Goal: Transaction & Acquisition: Book appointment/travel/reservation

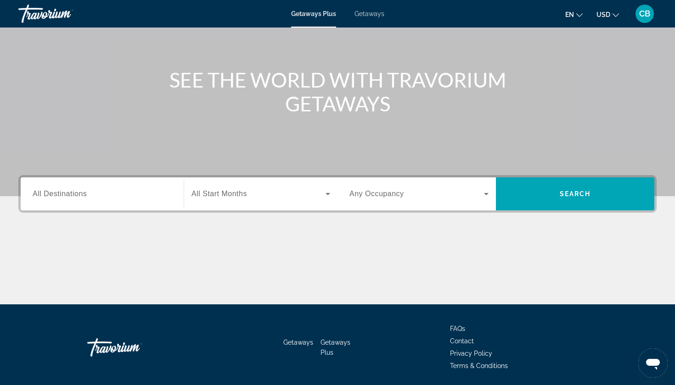
click at [160, 199] on input "Destination All Destinations" at bounding box center [102, 194] width 139 height 11
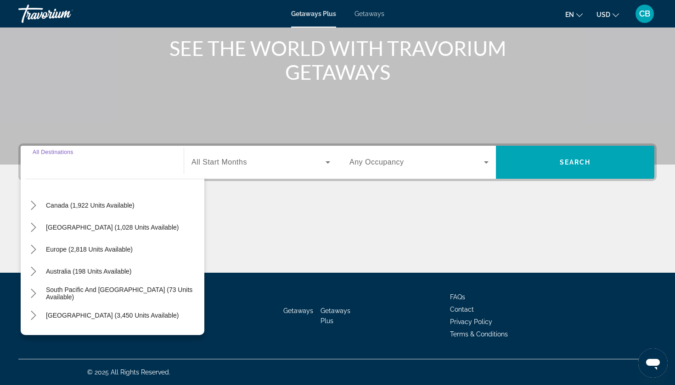
scroll to position [69, 0]
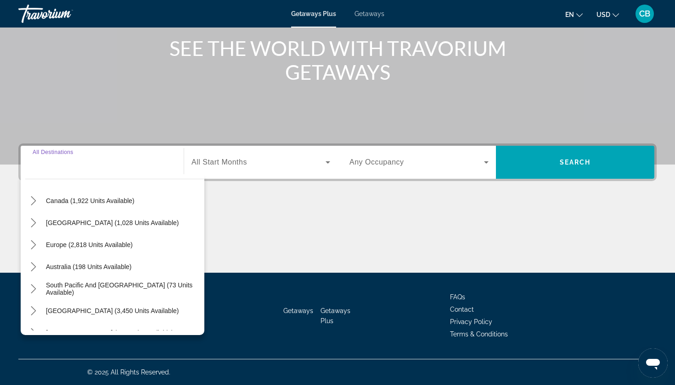
click at [247, 168] on div "Search widget" at bounding box center [260, 163] width 139 height 26
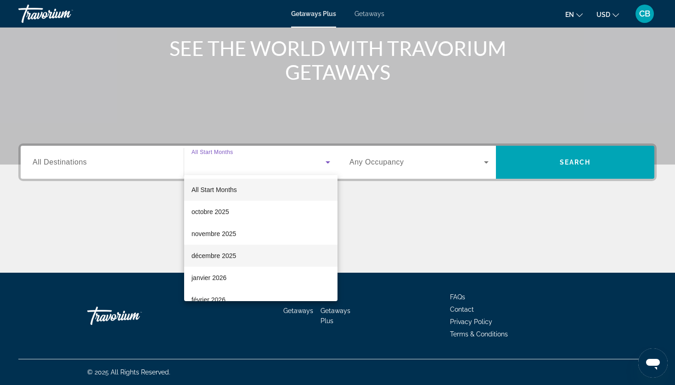
click at [242, 251] on mat-option "décembre 2025" at bounding box center [260, 256] width 153 height 22
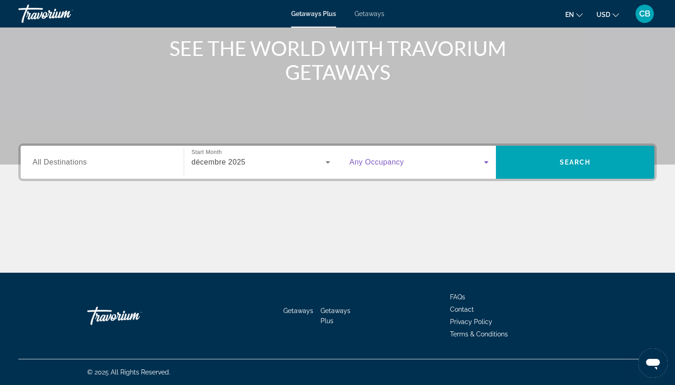
click at [408, 163] on span "Search widget" at bounding box center [416, 162] width 134 height 11
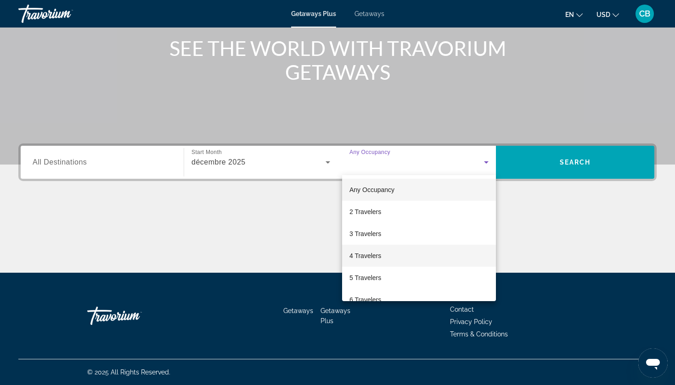
click at [411, 260] on mat-option "4 Travelers" at bounding box center [419, 256] width 154 height 22
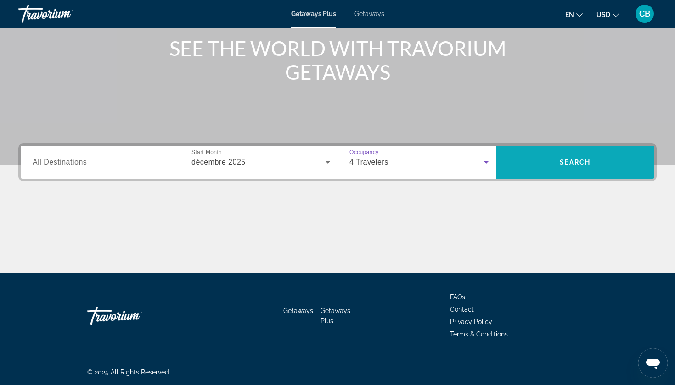
click at [542, 158] on span "Search" at bounding box center [575, 162] width 158 height 22
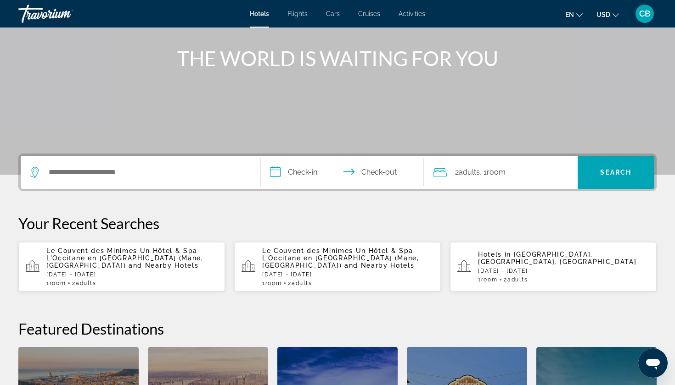
click at [471, 178] on span "2 Adult Adults" at bounding box center [467, 172] width 25 height 13
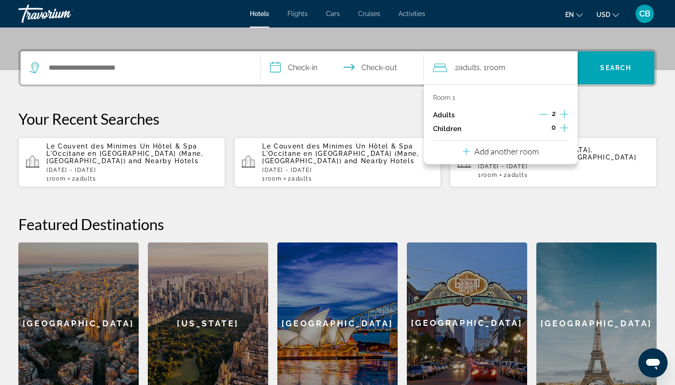
scroll to position [224, 0]
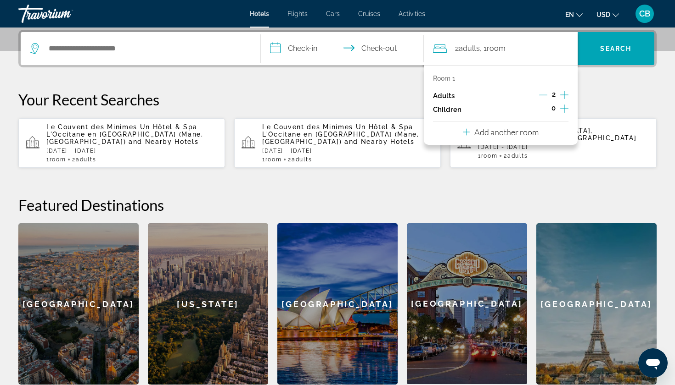
click at [563, 95] on icon "Increment adults" at bounding box center [564, 94] width 8 height 11
click at [597, 100] on p "Your Recent Searches" at bounding box center [337, 99] width 638 height 18
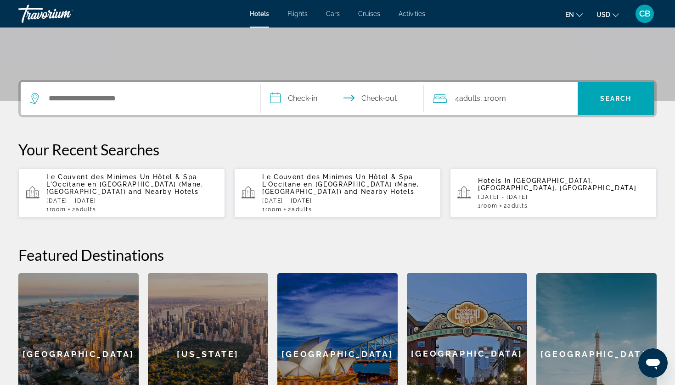
scroll to position [157, 0]
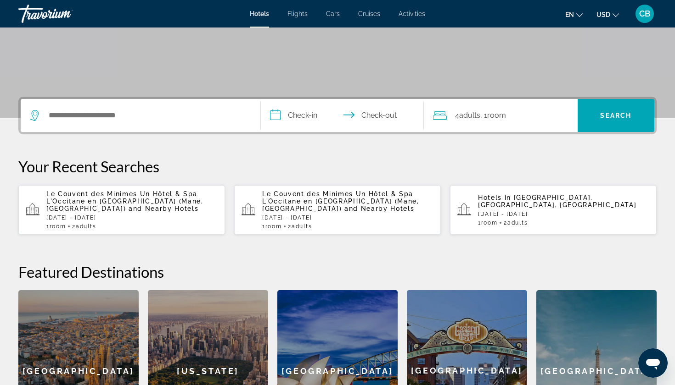
click at [303, 115] on input "**********" at bounding box center [344, 117] width 167 height 36
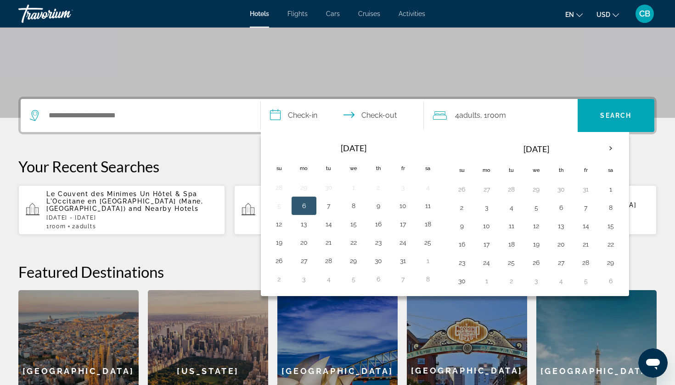
scroll to position [224, 0]
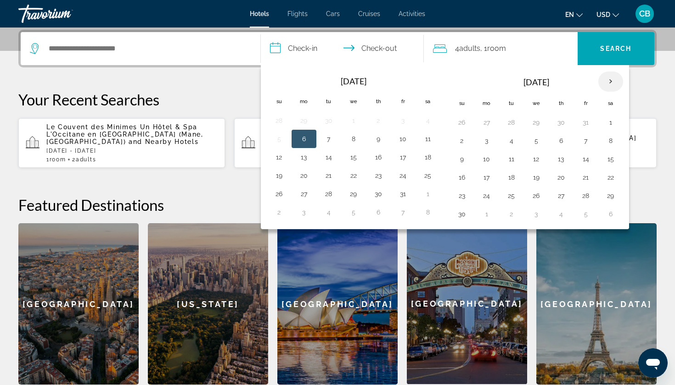
click at [609, 78] on th "Next month" at bounding box center [610, 82] width 25 height 20
click at [421, 179] on button "27" at bounding box center [427, 177] width 15 height 13
click at [289, 196] on td "28" at bounding box center [279, 196] width 25 height 18
click at [275, 200] on button "28" at bounding box center [279, 196] width 15 height 13
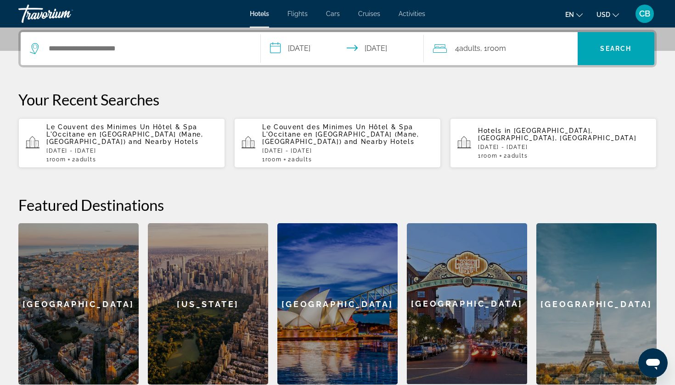
click at [323, 51] on input "**********" at bounding box center [344, 50] width 167 height 36
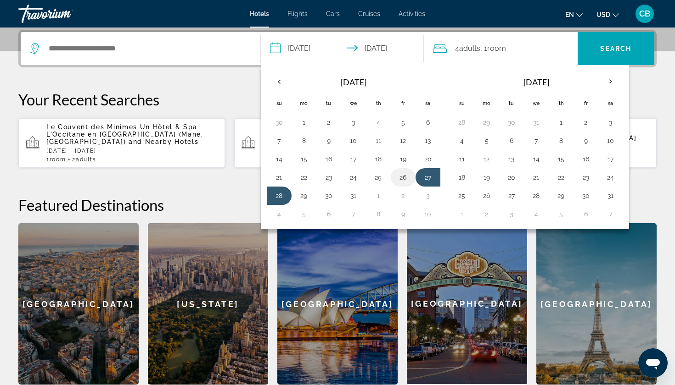
click at [405, 176] on button "26" at bounding box center [403, 177] width 15 height 13
click at [277, 196] on button "28" at bounding box center [279, 196] width 15 height 13
type input "**********"
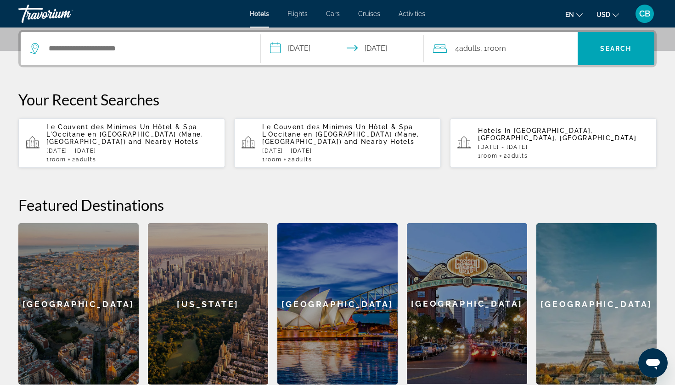
click at [146, 34] on div "Search widget" at bounding box center [140, 48] width 221 height 33
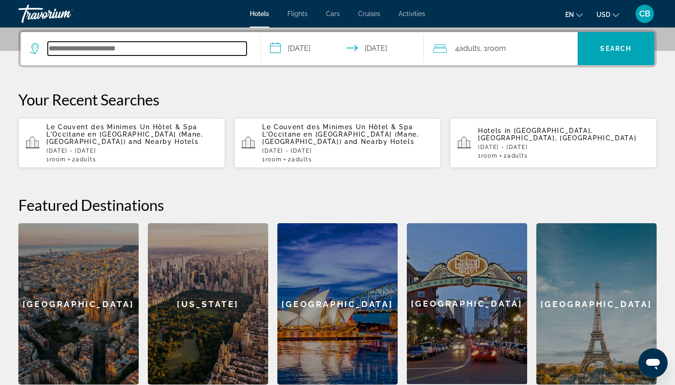
click at [126, 45] on input "Search hotel destination" at bounding box center [147, 49] width 199 height 14
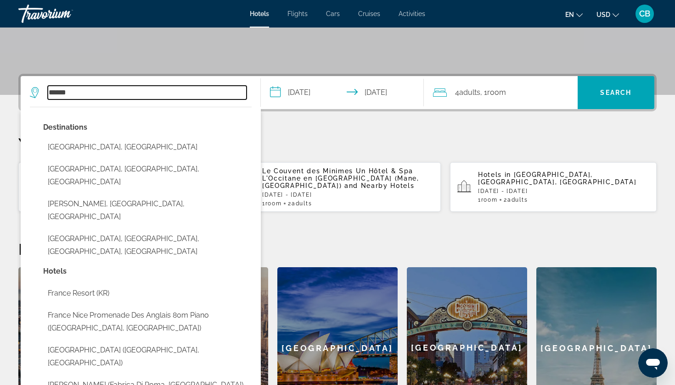
click at [76, 91] on input "******" at bounding box center [147, 93] width 199 height 14
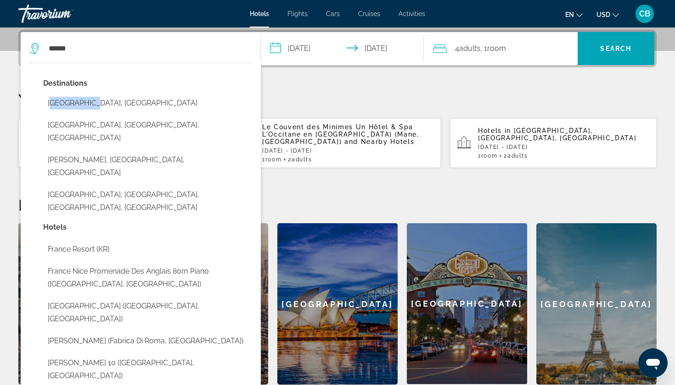
click at [76, 91] on div "Destinations Franceville, Gabon Francez, Alagoas, Brazil Frances, Panama, Panam…" at bounding box center [147, 149] width 208 height 144
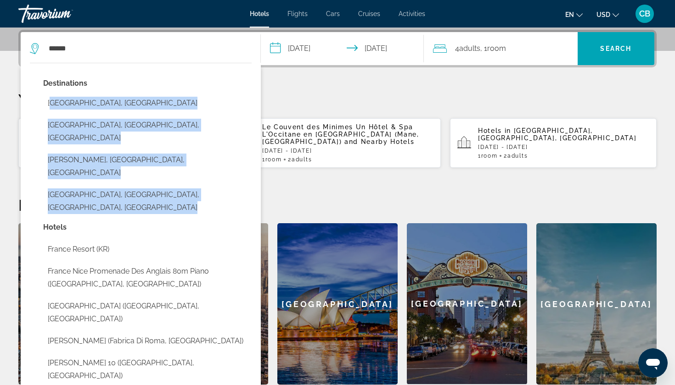
click at [76, 91] on div "Destinations Franceville, Gabon Francez, Alagoas, Brazil Frances, Panama, Panam…" at bounding box center [147, 149] width 208 height 144
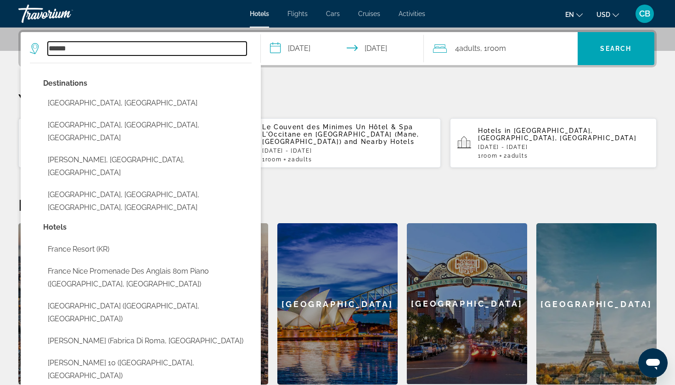
click at [73, 52] on input "******" at bounding box center [147, 49] width 199 height 14
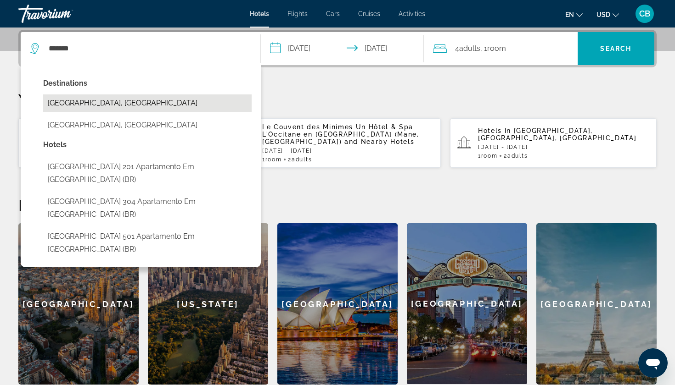
click at [125, 107] on button "Alpes Du Nord, France" at bounding box center [147, 103] width 208 height 17
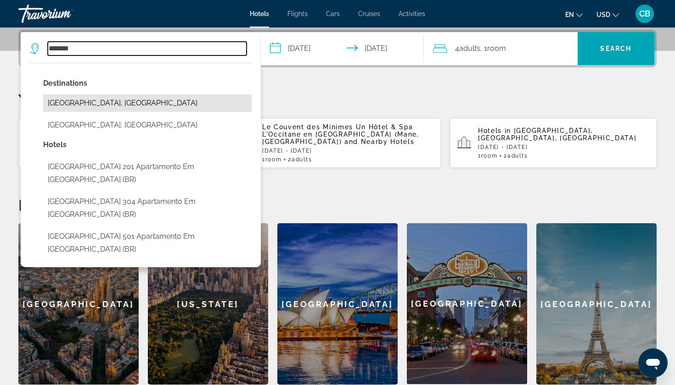
type input "**********"
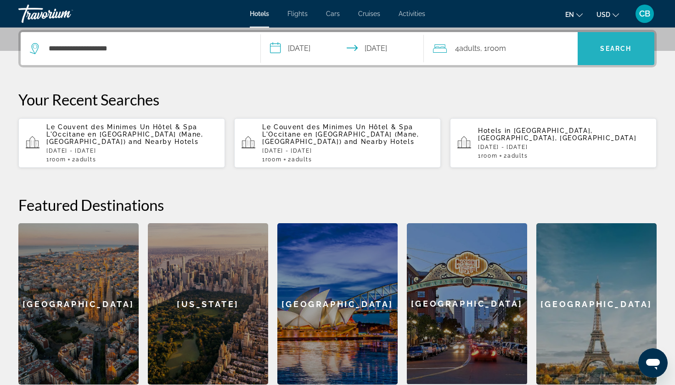
click at [600, 53] on span "Search" at bounding box center [615, 49] width 77 height 22
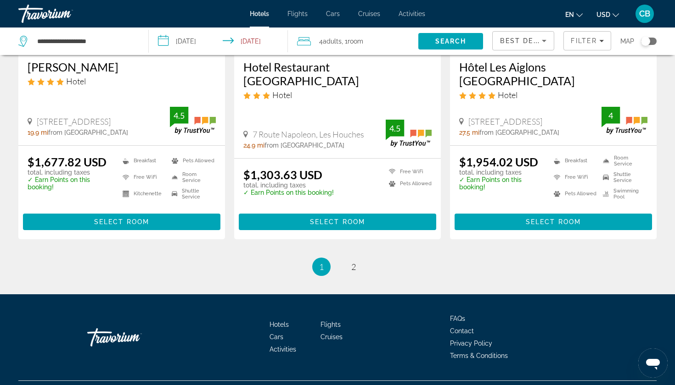
scroll to position [1209, 0]
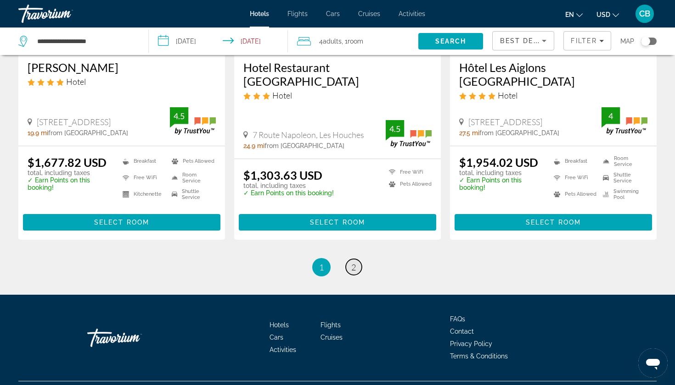
click at [356, 259] on link "page 2" at bounding box center [354, 267] width 16 height 16
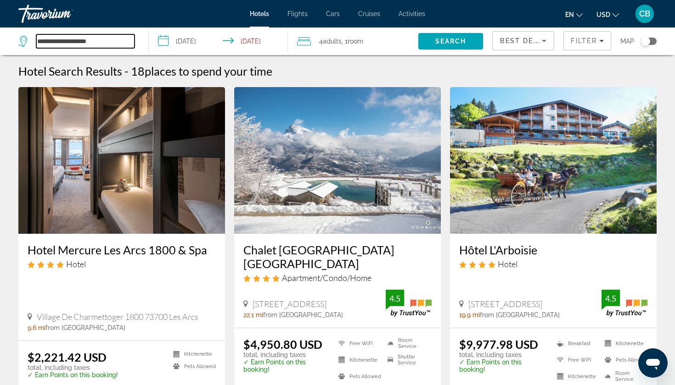
click at [82, 43] on input "**********" at bounding box center [85, 41] width 98 height 14
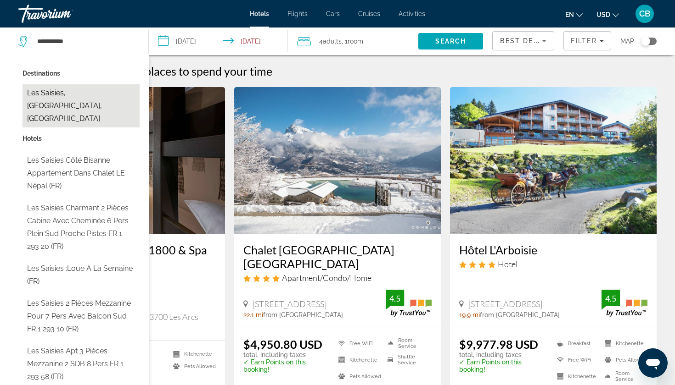
click at [96, 95] on button "Les Saisies, Alpes Du Nord, France" at bounding box center [80, 105] width 117 height 43
type input "**********"
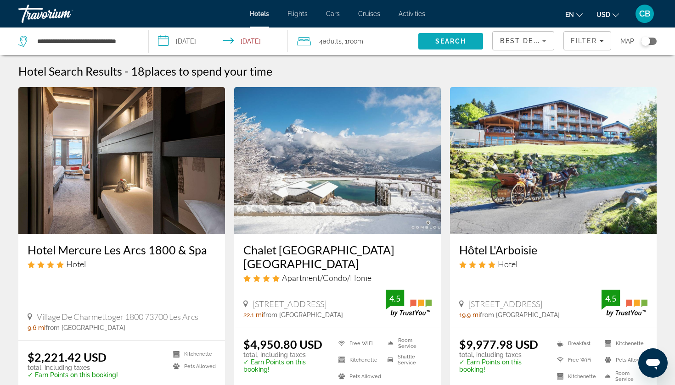
click at [453, 42] on span "Search" at bounding box center [450, 41] width 31 height 7
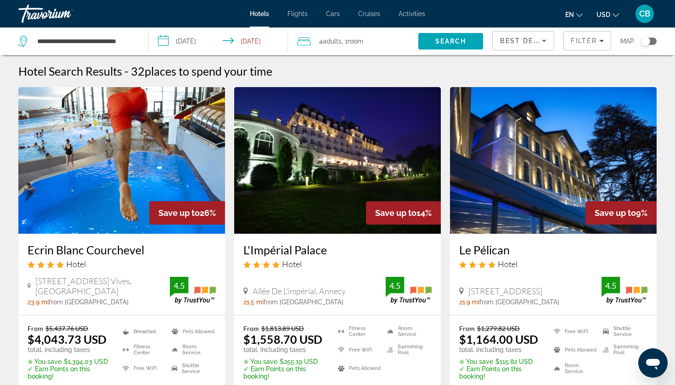
click at [647, 39] on div "Toggle map" at bounding box center [645, 41] width 9 height 9
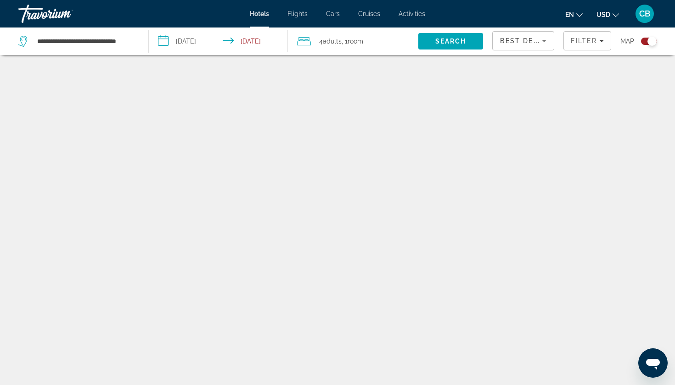
scroll to position [55, 0]
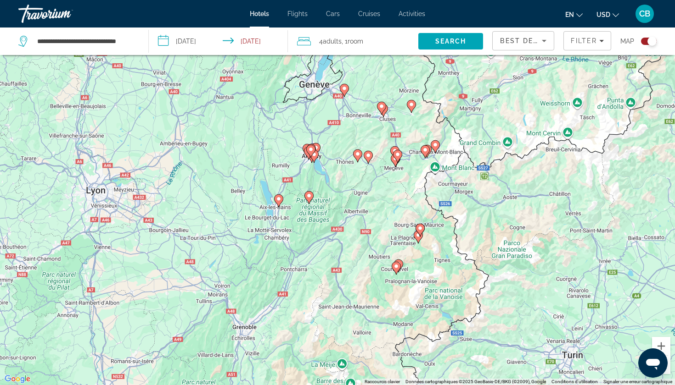
drag, startPoint x: 344, startPoint y: 140, endPoint x: 365, endPoint y: 134, distance: 22.1
click at [365, 134] on div "Pour activer le glissement avec le clavier, appuyez sur Alt+Entrée. Une fois ce…" at bounding box center [337, 192] width 675 height 385
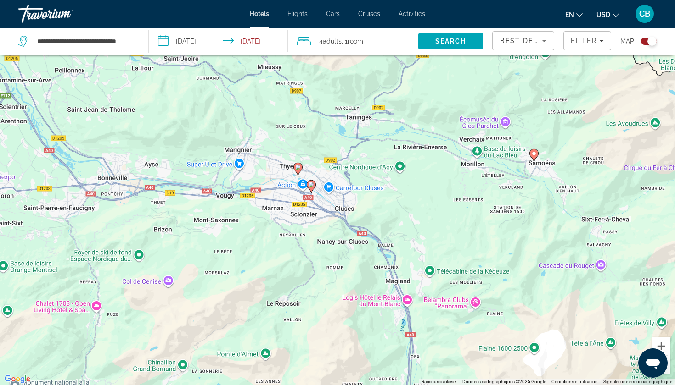
drag, startPoint x: 427, startPoint y: 111, endPoint x: 406, endPoint y: 231, distance: 122.0
click at [406, 231] on div "Pour activer le glissement avec le clavier, appuyez sur Alt+Entrée. Une fois ce…" at bounding box center [337, 192] width 675 height 385
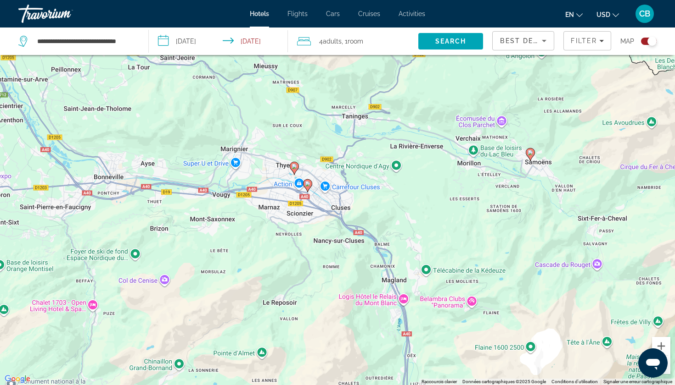
click at [530, 151] on image "Main content" at bounding box center [530, 153] width 6 height 6
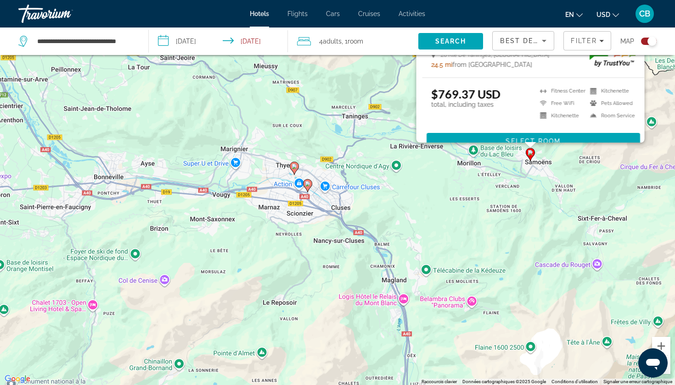
scroll to position [0, 0]
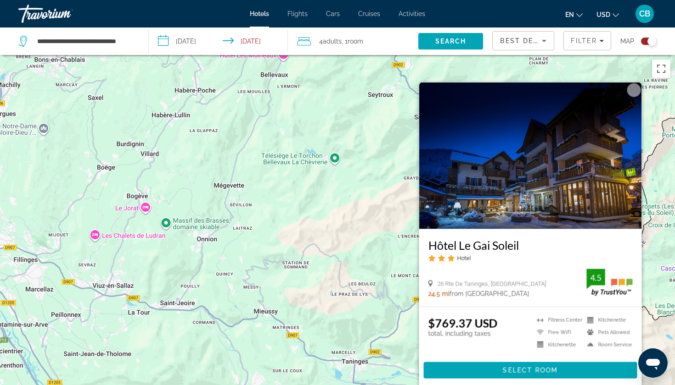
click at [471, 243] on h3 "Hôtel Le Gai Soleil" at bounding box center [530, 246] width 204 height 14
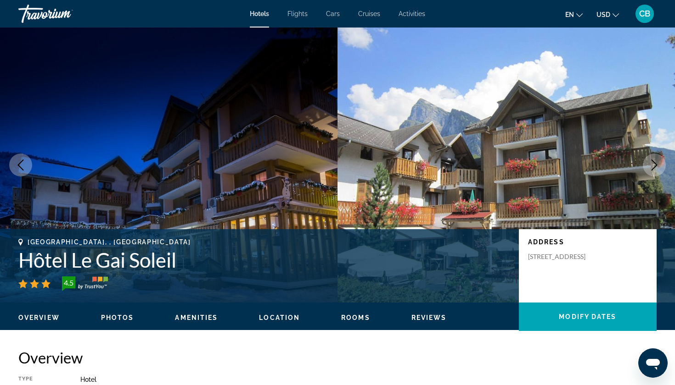
click at [653, 165] on icon "Next image" at bounding box center [653, 165] width 11 height 11
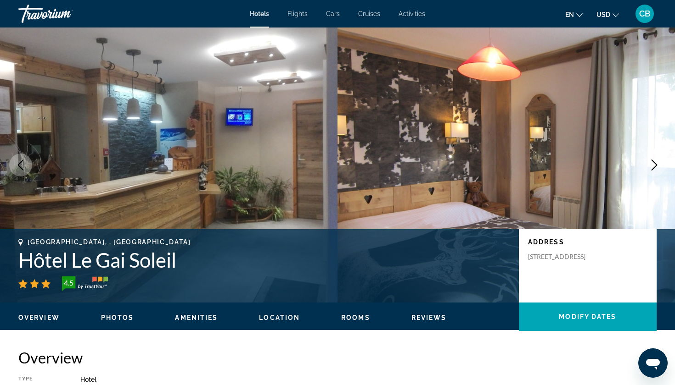
click at [653, 163] on icon "Next image" at bounding box center [653, 165] width 11 height 11
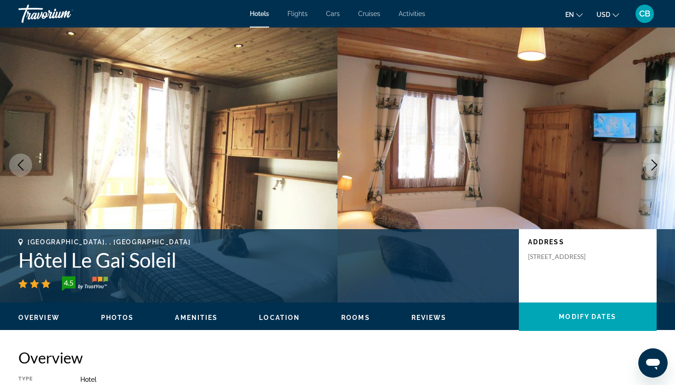
click at [653, 163] on icon "Next image" at bounding box center [653, 165] width 11 height 11
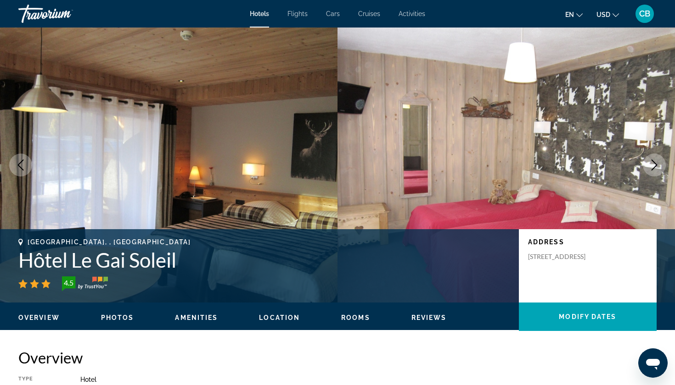
click at [653, 163] on icon "Next image" at bounding box center [653, 165] width 11 height 11
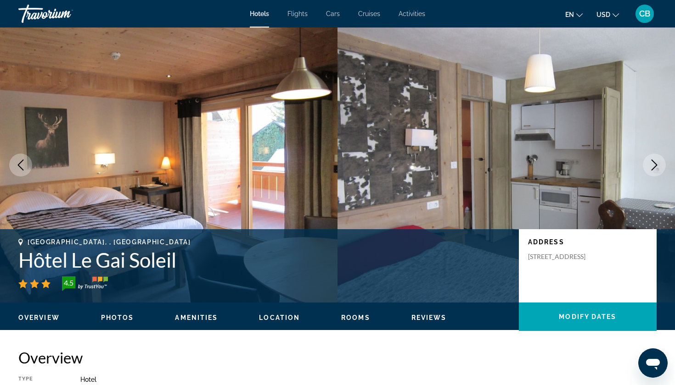
click at [653, 163] on icon "Next image" at bounding box center [653, 165] width 11 height 11
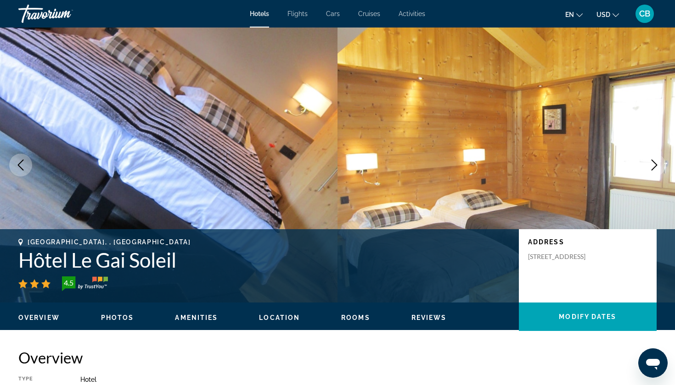
click at [653, 163] on icon "Next image" at bounding box center [653, 165] width 11 height 11
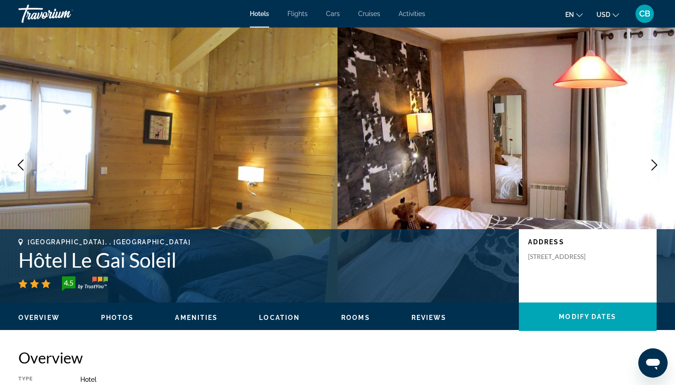
click at [653, 164] on icon "Next image" at bounding box center [653, 165] width 11 height 11
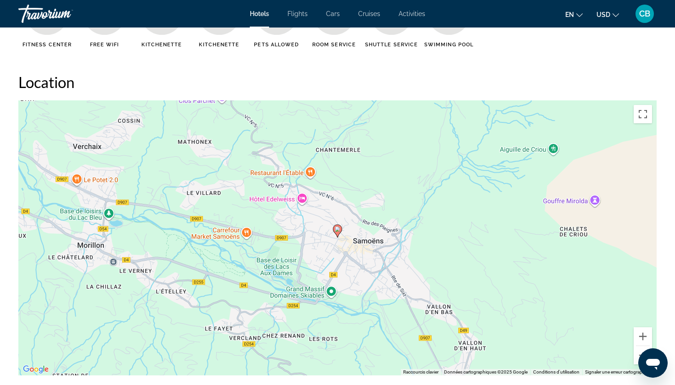
scroll to position [806, 0]
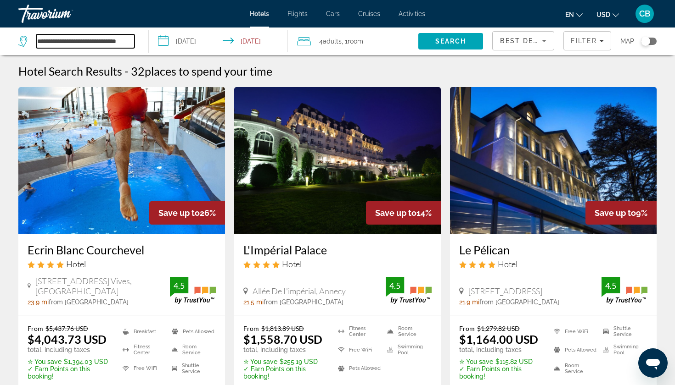
click at [127, 40] on input "**********" at bounding box center [85, 41] width 98 height 14
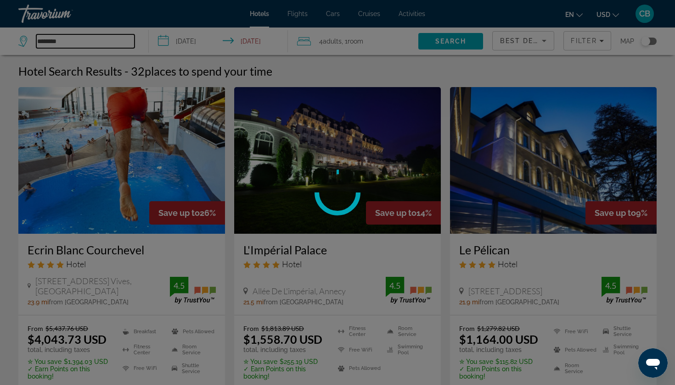
type input "********"
click at [196, 43] on input "**********" at bounding box center [220, 43] width 143 height 30
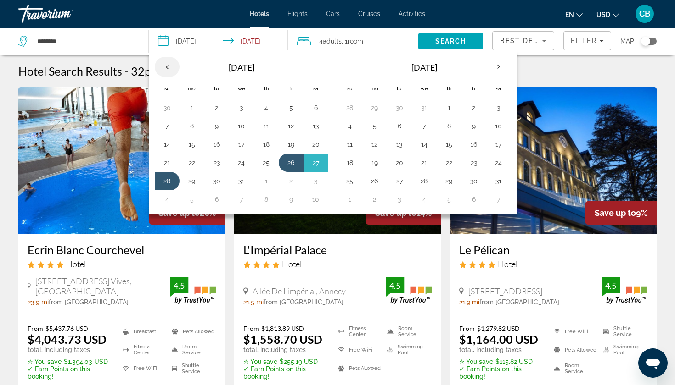
click at [166, 71] on th "Previous month" at bounding box center [167, 67] width 25 height 20
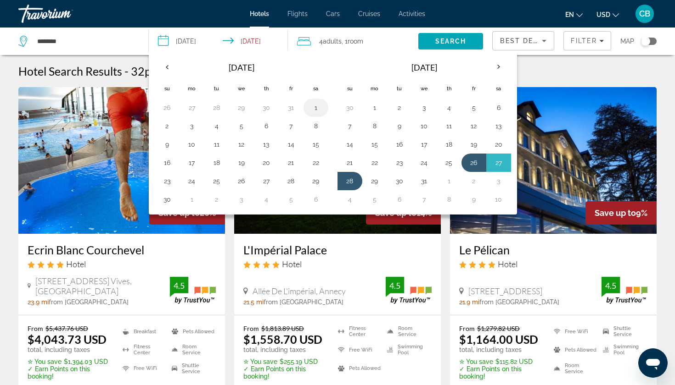
click at [313, 109] on button "1" at bounding box center [315, 107] width 15 height 13
click at [168, 127] on button "2" at bounding box center [167, 126] width 15 height 13
type input "**********"
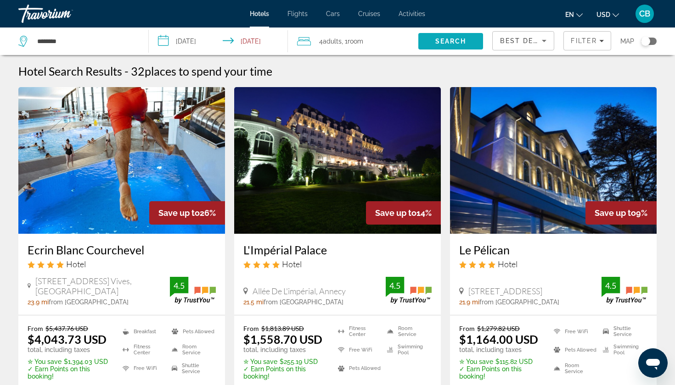
click at [448, 38] on span "Search" at bounding box center [450, 41] width 31 height 7
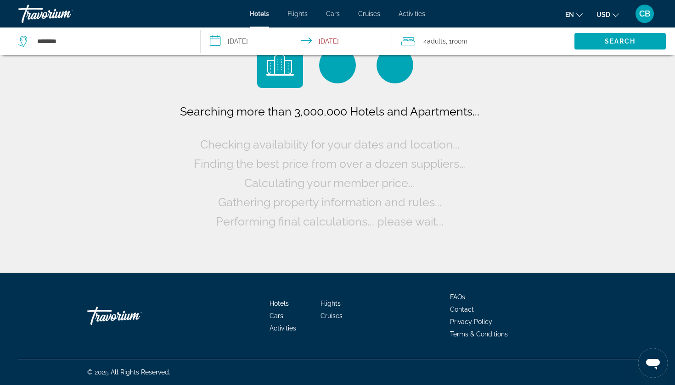
click at [423, 37] on span "4 Adult Adults" at bounding box center [434, 41] width 22 height 13
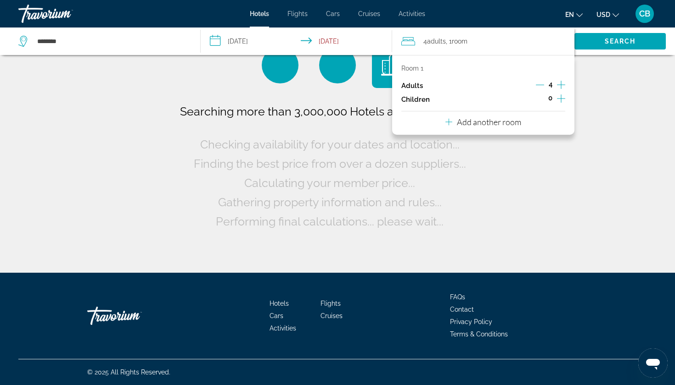
click at [541, 85] on icon "Decrement adults" at bounding box center [540, 85] width 8 height 8
click at [593, 52] on div "Search" at bounding box center [624, 42] width 101 height 28
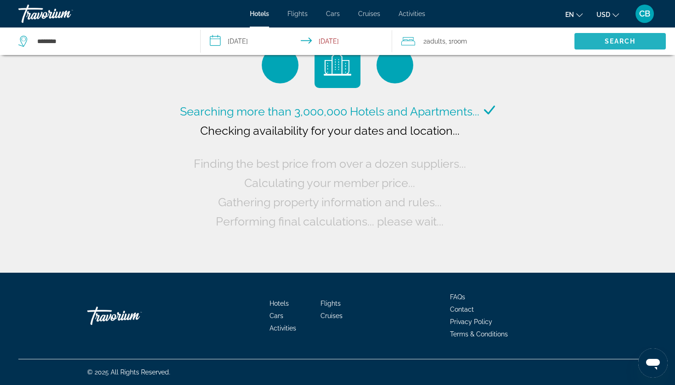
click at [593, 47] on span "Search" at bounding box center [619, 41] width 91 height 22
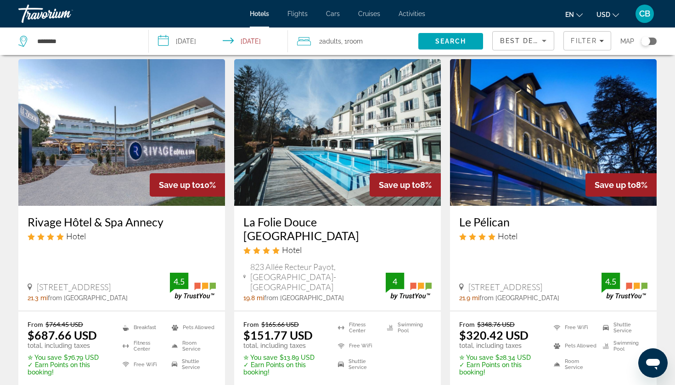
scroll to position [408, 0]
